Goal: Transaction & Acquisition: Purchase product/service

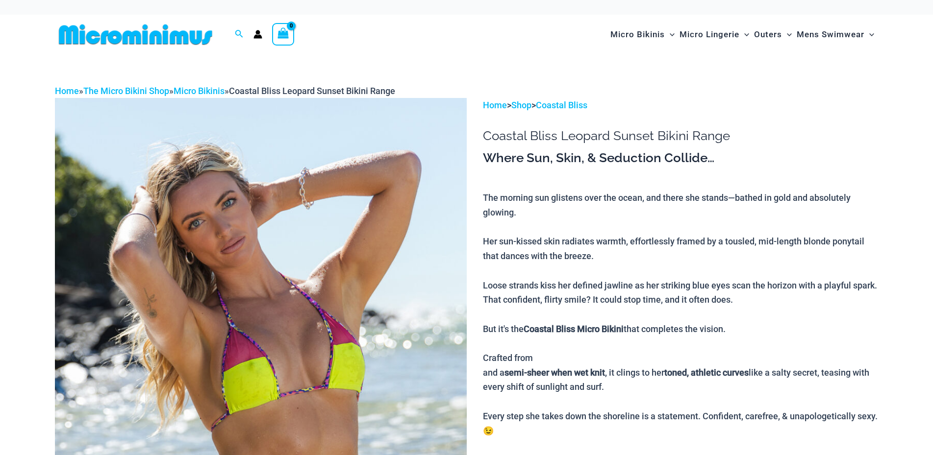
scroll to position [98, 0]
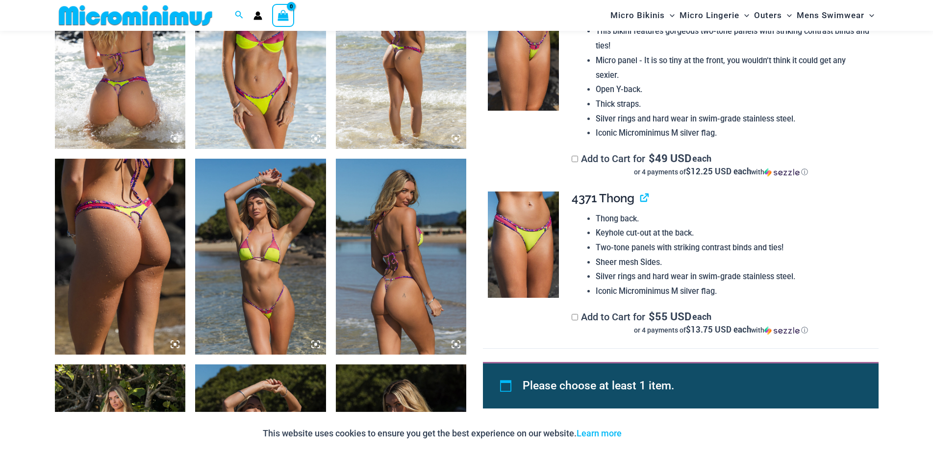
scroll to position [752, 0]
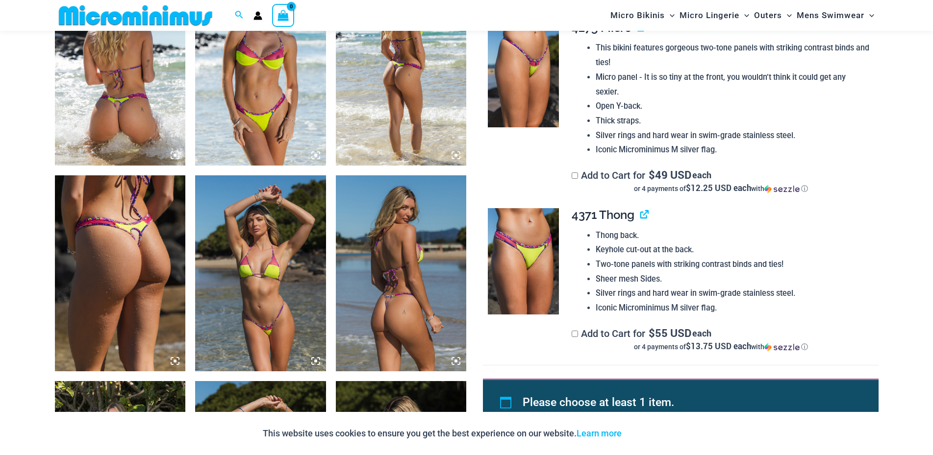
click at [144, 227] on img at bounding box center [120, 274] width 131 height 196
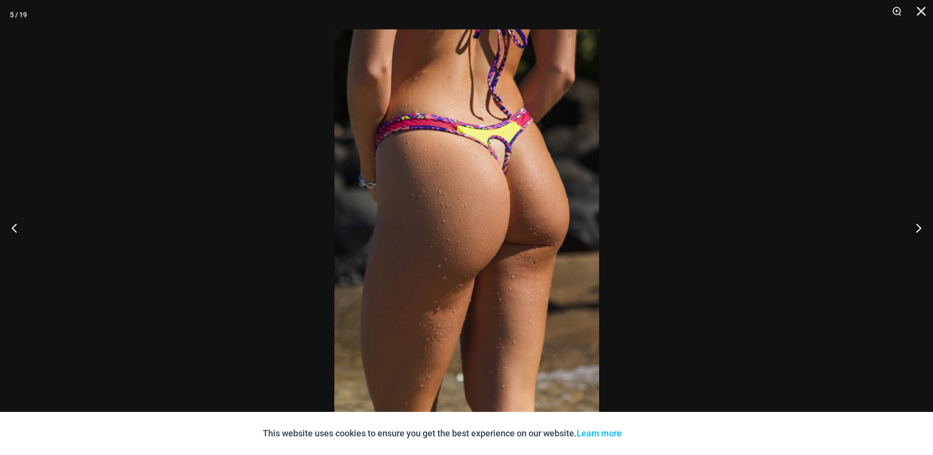
click at [497, 236] on img at bounding box center [466, 227] width 265 height 397
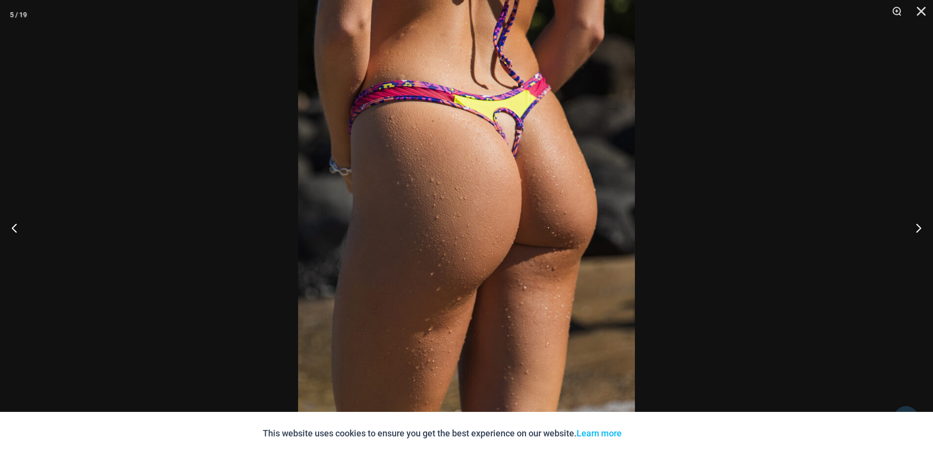
click at [651, 433] on button "Accept" at bounding box center [650, 434] width 42 height 24
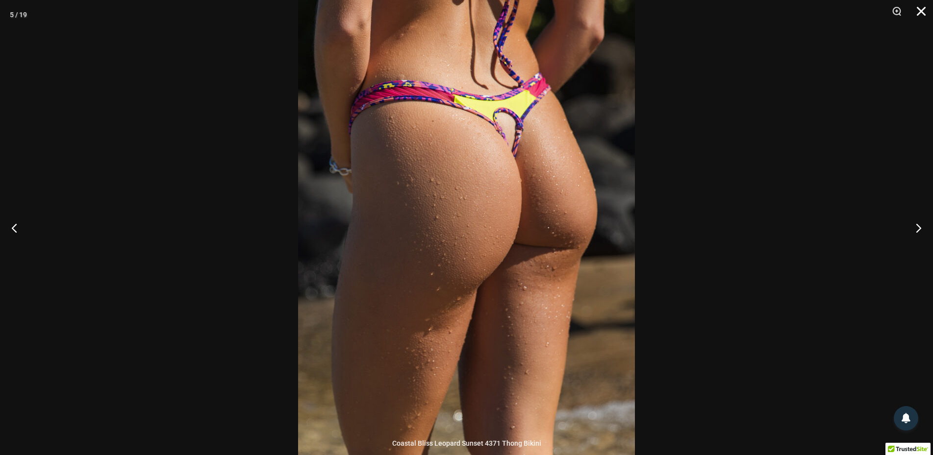
click at [920, 9] on button "Close" at bounding box center [917, 14] width 25 height 29
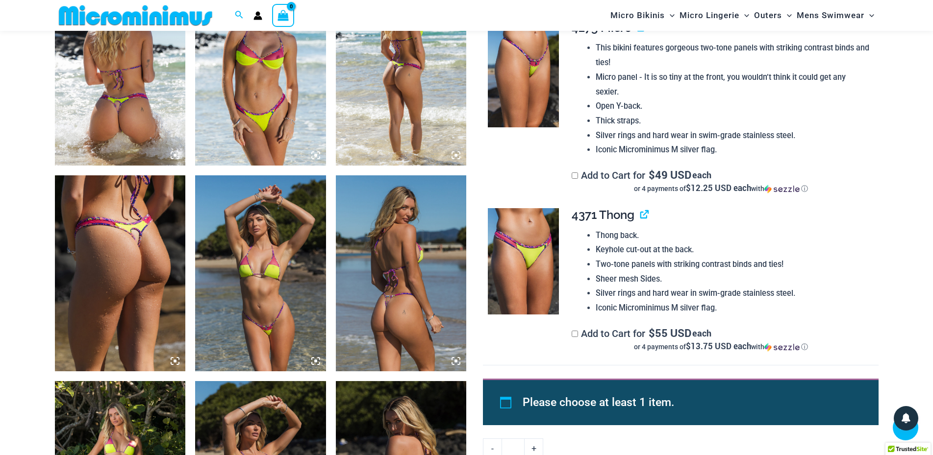
click at [420, 285] on img at bounding box center [401, 274] width 131 height 196
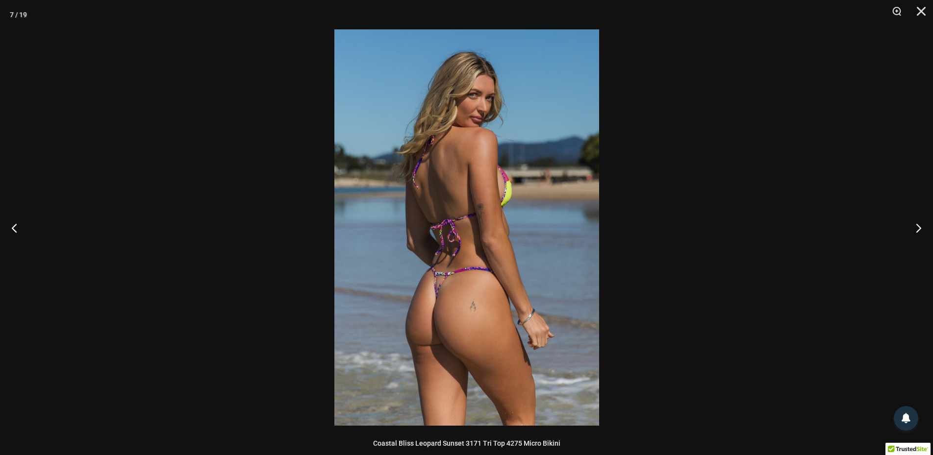
click at [420, 285] on img at bounding box center [466, 227] width 265 height 397
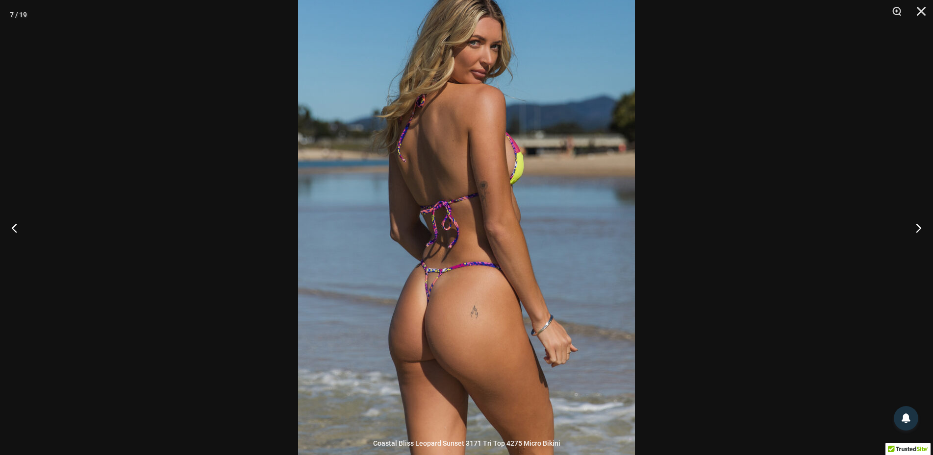
click at [420, 285] on img at bounding box center [466, 211] width 337 height 505
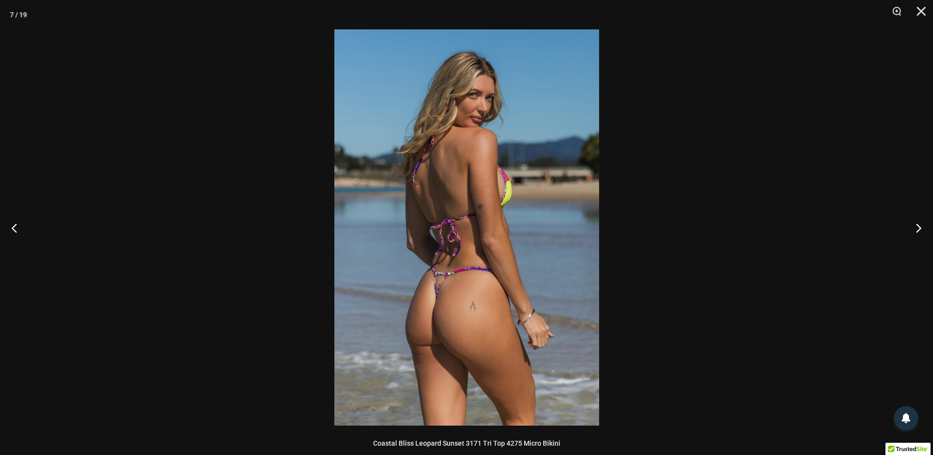
click at [311, 281] on div at bounding box center [466, 227] width 933 height 455
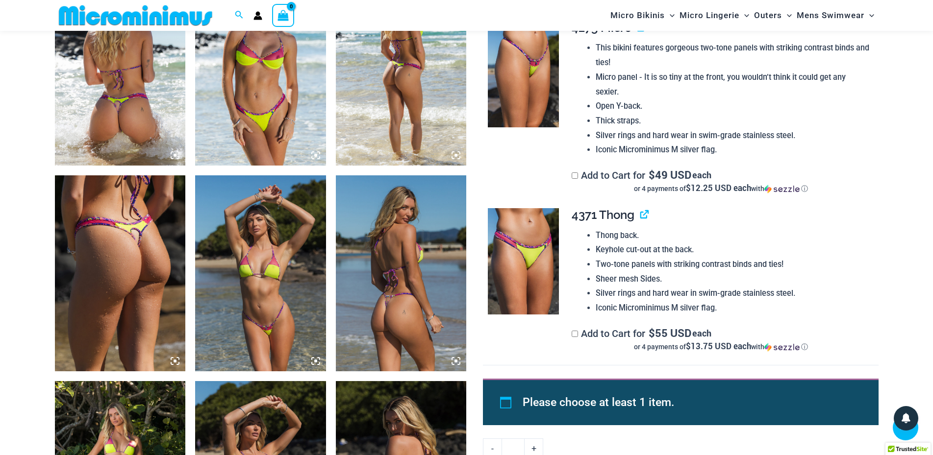
click at [263, 278] on img at bounding box center [260, 274] width 131 height 196
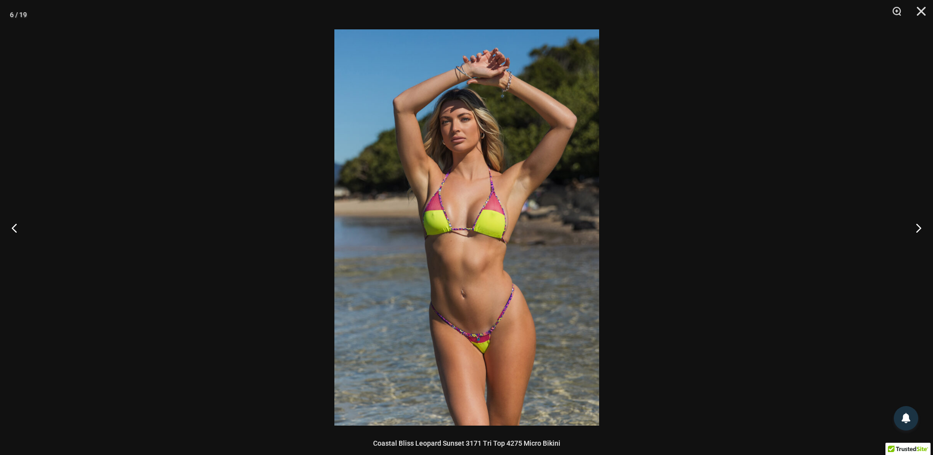
click at [395, 253] on img at bounding box center [466, 227] width 265 height 397
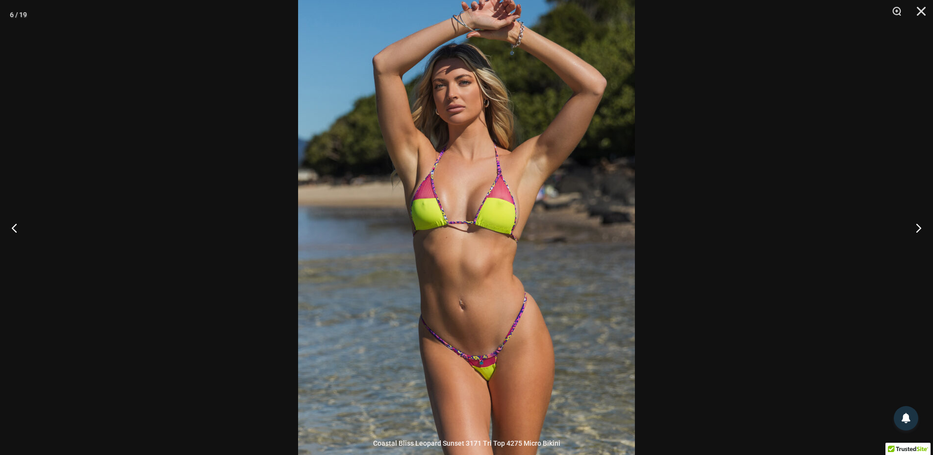
click at [395, 253] on img at bounding box center [466, 220] width 337 height 505
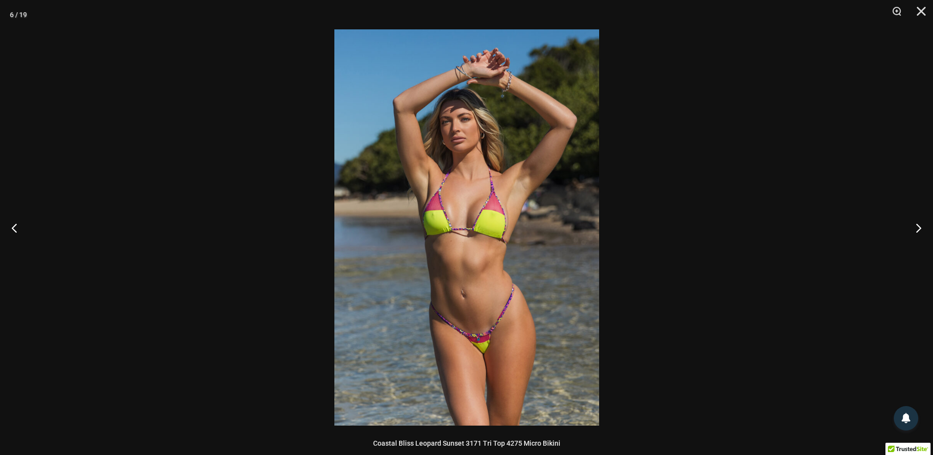
click at [276, 312] on div at bounding box center [466, 227] width 933 height 455
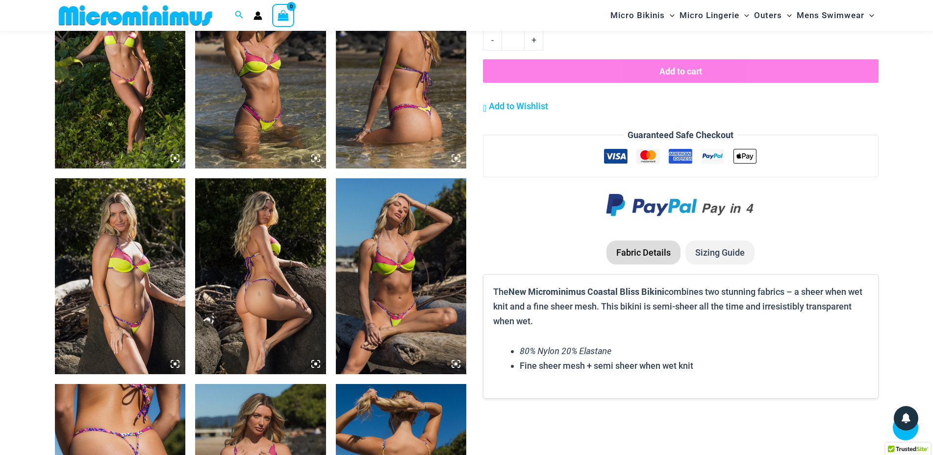
scroll to position [1324, 0]
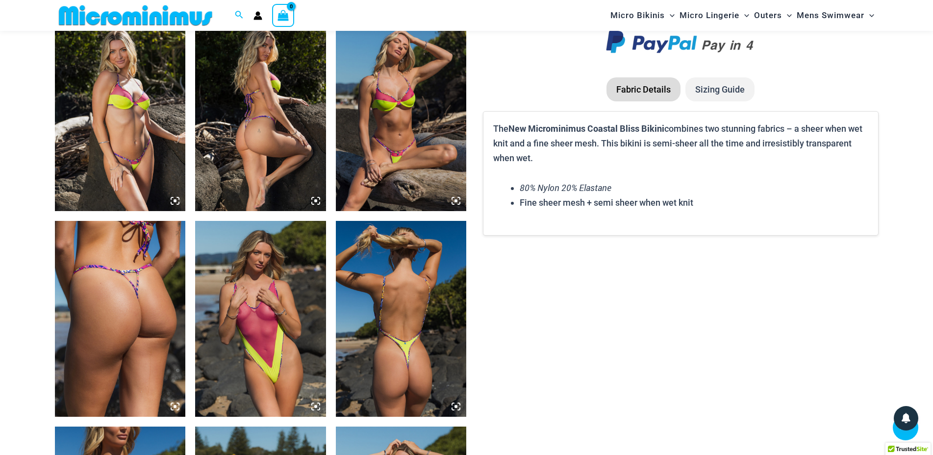
click at [156, 246] on img at bounding box center [120, 319] width 131 height 196
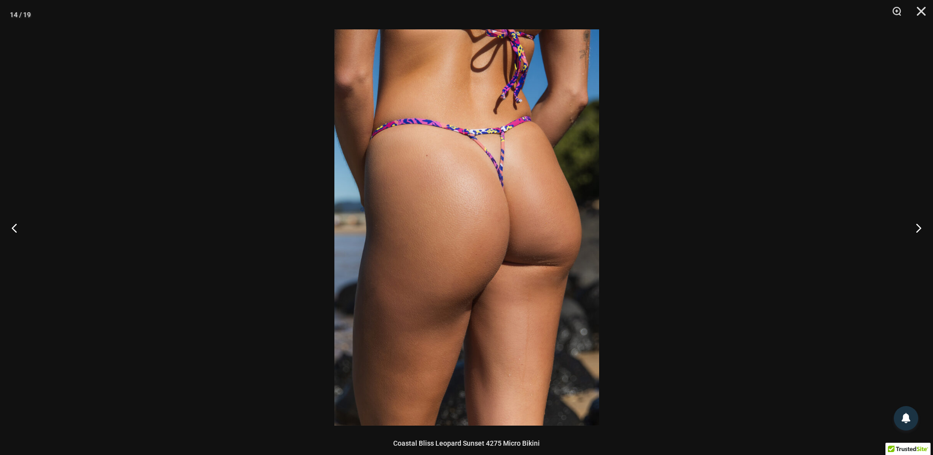
click at [212, 241] on div at bounding box center [466, 227] width 933 height 455
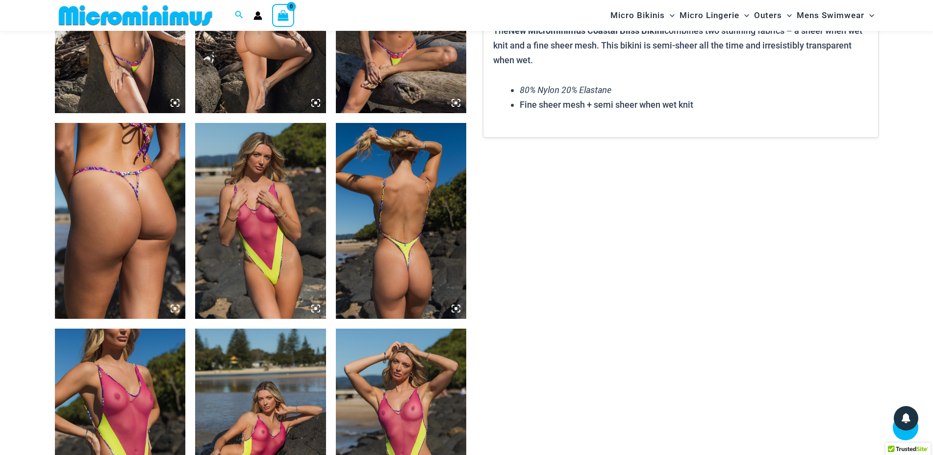
click at [414, 281] on img at bounding box center [401, 221] width 131 height 196
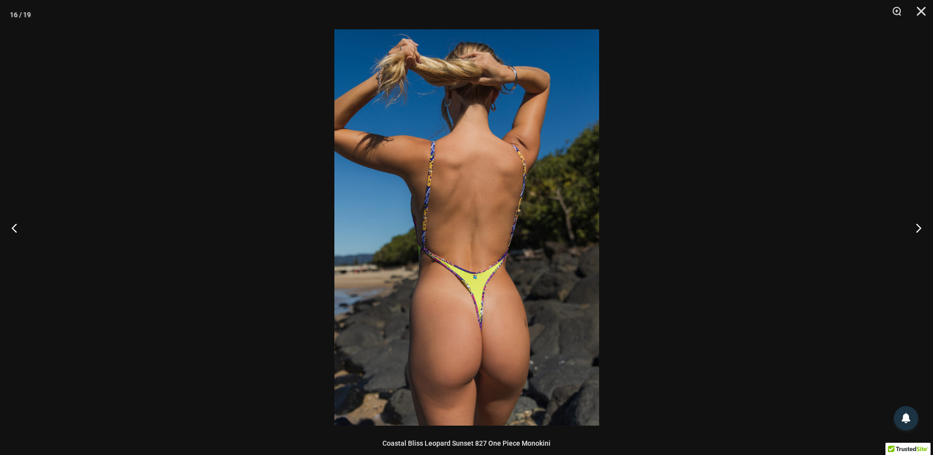
click at [238, 257] on div at bounding box center [466, 227] width 933 height 455
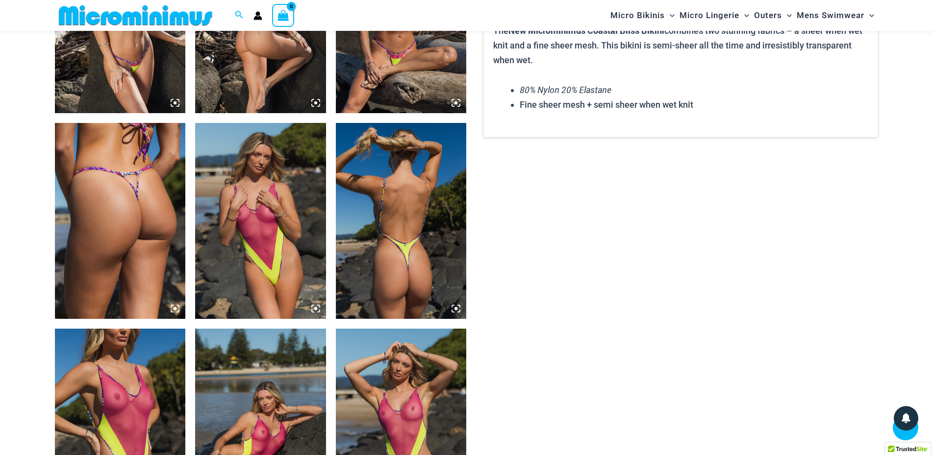
scroll to position [1569, 0]
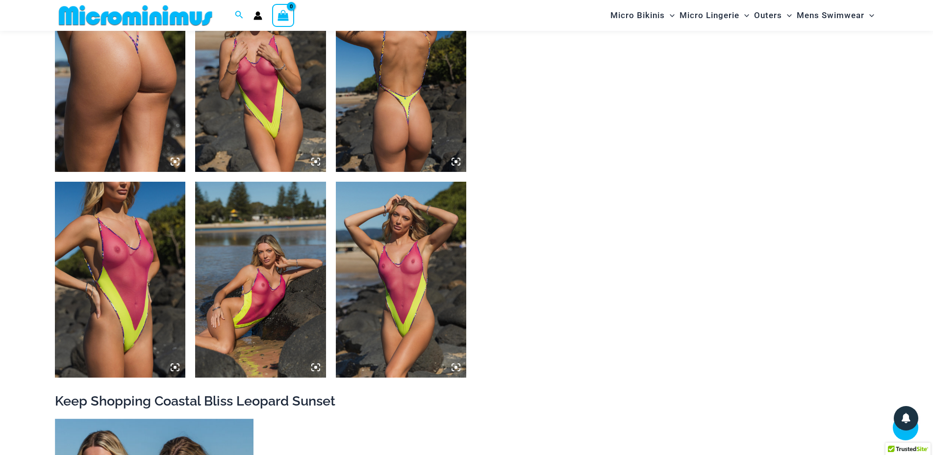
click at [376, 293] on img at bounding box center [401, 280] width 131 height 196
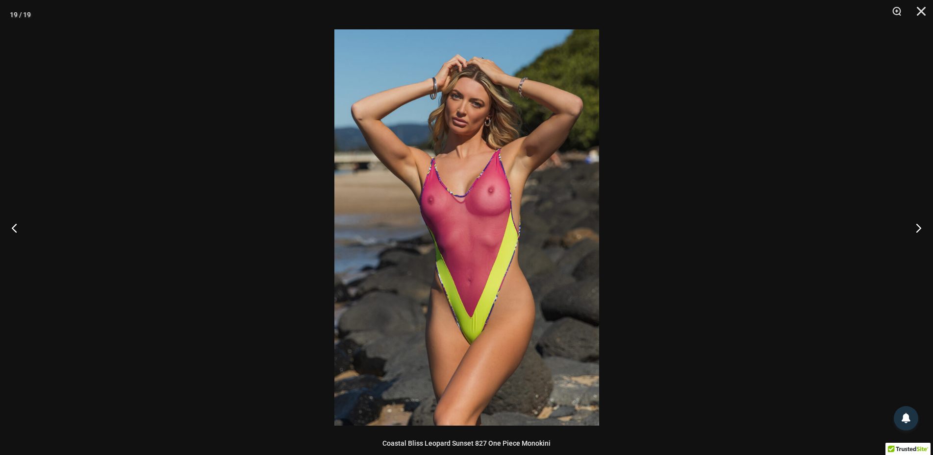
click at [245, 247] on div at bounding box center [466, 227] width 933 height 455
